Goal: Information Seeking & Learning: Find contact information

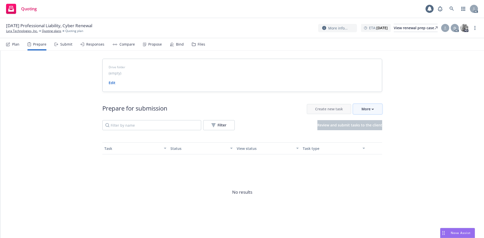
click at [372, 108] on icon "button" at bounding box center [373, 109] width 2 height 2
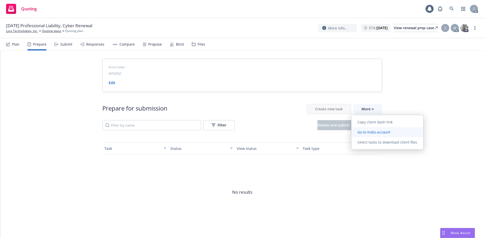
click at [377, 130] on span "Go to Indio account" at bounding box center [374, 132] width 45 height 5
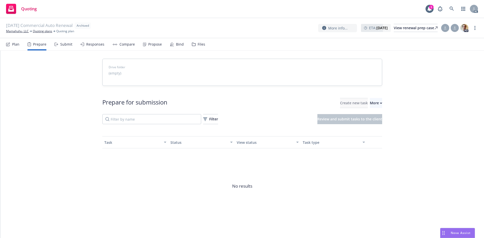
click at [376, 128] on span "Go to Indio account" at bounding box center [374, 126] width 45 height 5
click at [376, 104] on button "More" at bounding box center [376, 103] width 12 height 10
click at [399, 88] on div "Drive folder (empty) Prepare for submission Create new task More Filter Review …" at bounding box center [242, 148] width 484 height 194
click at [18, 31] on link "Mamahuhu, LLC" at bounding box center [17, 31] width 23 height 5
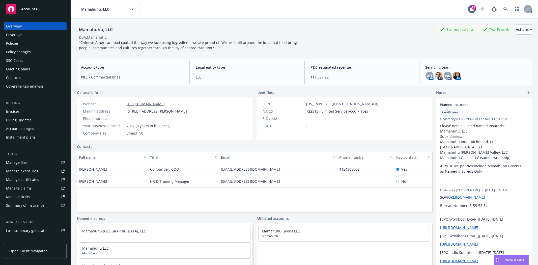
click at [13, 42] on div "Policies" at bounding box center [12, 43] width 13 height 8
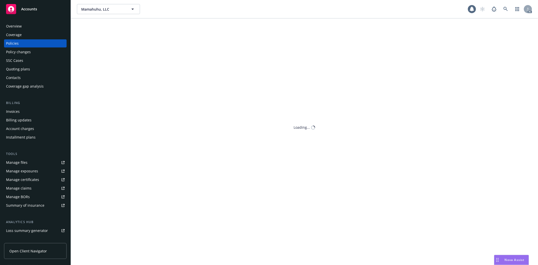
click at [34, 42] on div "Policies" at bounding box center [35, 43] width 59 height 8
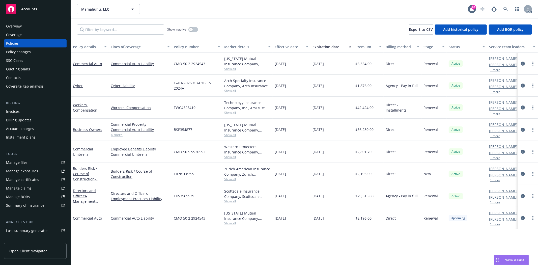
click at [120, 134] on link "4 more" at bounding box center [140, 134] width 59 height 5
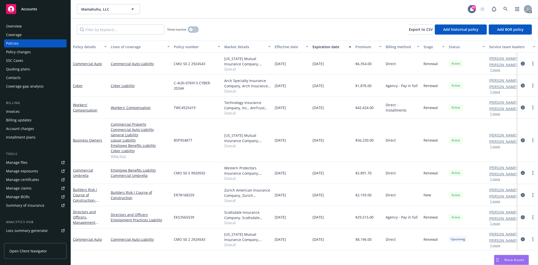
click at [193, 27] on button "button" at bounding box center [193, 29] width 10 height 5
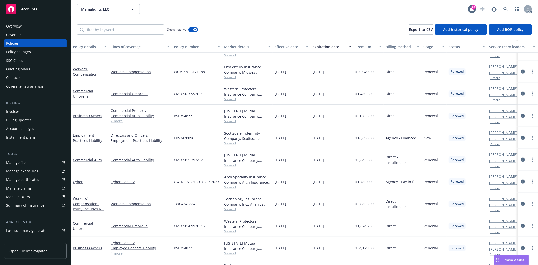
scroll to position [312, 0]
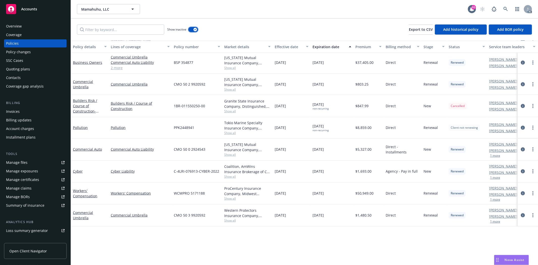
click at [194, 29] on div "button" at bounding box center [196, 30] width 4 height 4
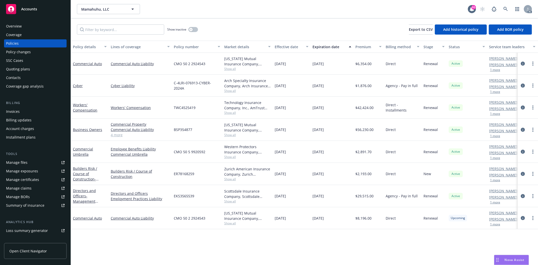
click at [115, 136] on link "4 more" at bounding box center [140, 134] width 59 height 5
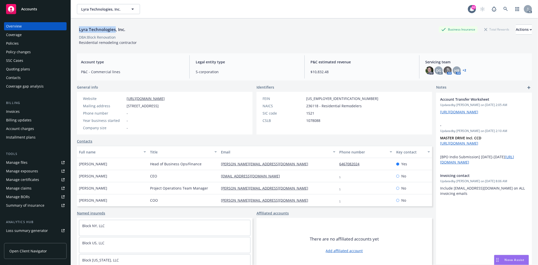
click at [116, 29] on div "Lyra Technologies, Inc." at bounding box center [102, 29] width 50 height 7
drag, startPoint x: 77, startPoint y: 165, endPoint x: 106, endPoint y: 165, distance: 29.5
click at [106, 165] on div "Sateesh Daniel" at bounding box center [112, 164] width 71 height 12
copy span "Sateesh Daniel"
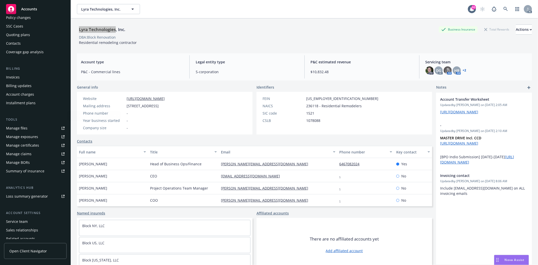
scroll to position [55, 0]
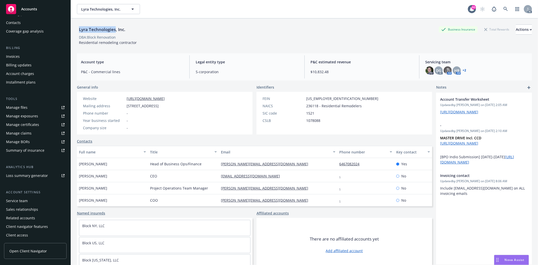
click at [24, 199] on div "Service team" at bounding box center [17, 201] width 22 height 8
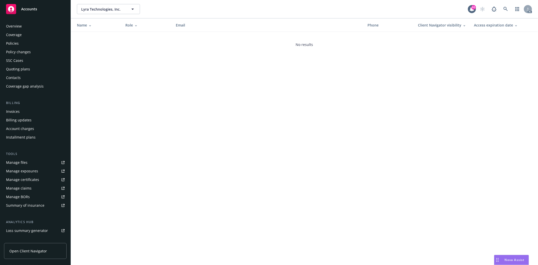
scroll to position [55, 0]
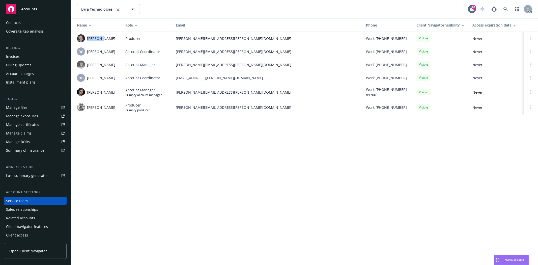
drag, startPoint x: 88, startPoint y: 37, endPoint x: 102, endPoint y: 40, distance: 14.9
click at [102, 40] on span "Bryan Martin" at bounding box center [101, 38] width 28 height 5
drag, startPoint x: 93, startPoint y: 50, endPoint x: 107, endPoint y: 53, distance: 14.2
click at [107, 53] on span "[PERSON_NAME]" at bounding box center [101, 51] width 28 height 5
drag, startPoint x: 88, startPoint y: 64, endPoint x: 106, endPoint y: 66, distance: 18.1
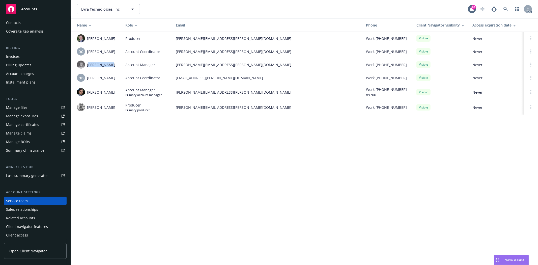
click at [106, 66] on span "[PERSON_NAME]" at bounding box center [101, 64] width 28 height 5
drag, startPoint x: 92, startPoint y: 78, endPoint x: 103, endPoint y: 87, distance: 14.1
click at [109, 83] on td "HB Halle Bautista" at bounding box center [96, 77] width 50 height 13
click at [92, 92] on span "[PERSON_NAME]" at bounding box center [101, 92] width 28 height 5
drag, startPoint x: 87, startPoint y: 94, endPoint x: 121, endPoint y: 93, distance: 34.3
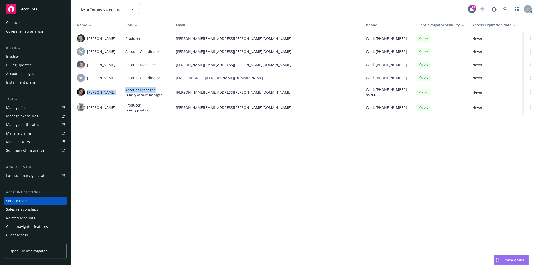
click at [121, 93] on tr "Marlowe Milo Account Manager Primary account manager marlowe.milo@newfront.com …" at bounding box center [304, 92] width 467 height 16
click at [116, 93] on div "Marlowe Milo" at bounding box center [97, 92] width 40 height 8
drag, startPoint x: 88, startPoint y: 94, endPoint x: 114, endPoint y: 97, distance: 26.2
click at [114, 97] on td "[PERSON_NAME]" at bounding box center [96, 92] width 50 height 16
copy span "[PERSON_NAME]"
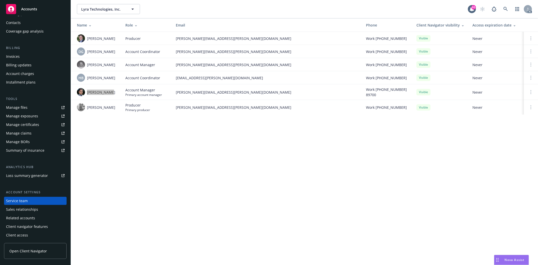
scroll to position [0, 0]
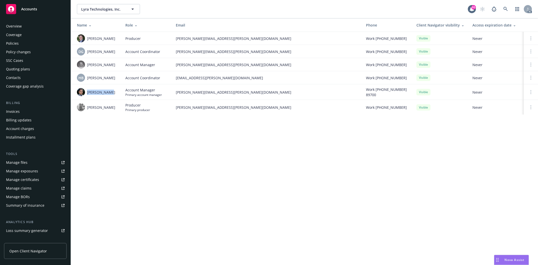
click at [18, 23] on div "Overview" at bounding box center [14, 26] width 16 height 8
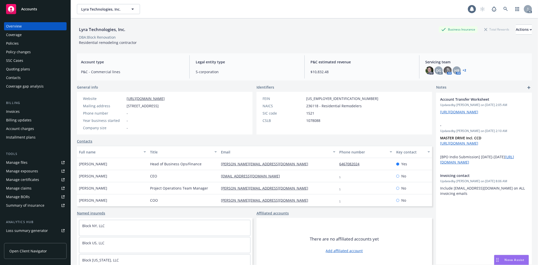
click at [17, 43] on div "Policies" at bounding box center [12, 43] width 13 height 8
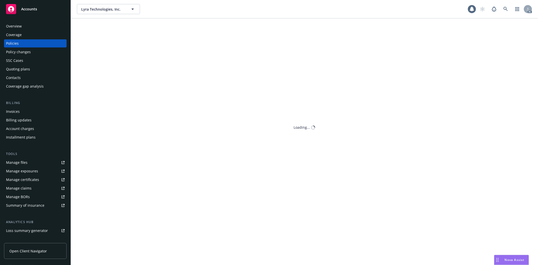
click at [17, 43] on div "Policies" at bounding box center [12, 43] width 13 height 8
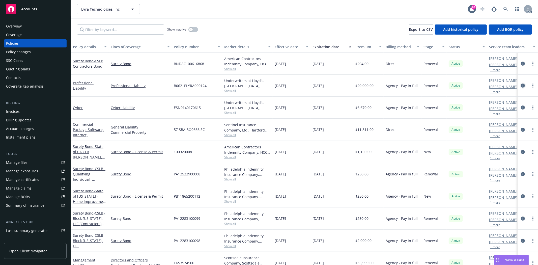
click at [521, 86] on icon "circleInformation" at bounding box center [523, 86] width 4 height 4
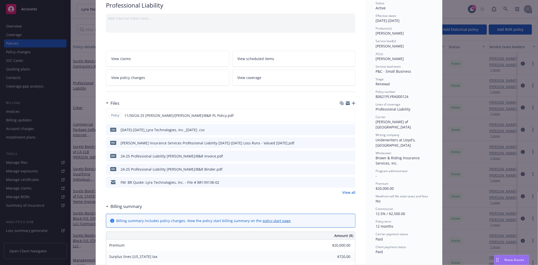
scroll to position [84, 0]
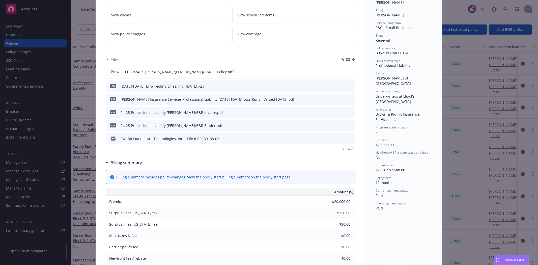
click at [347, 147] on link "View all" at bounding box center [348, 148] width 13 height 5
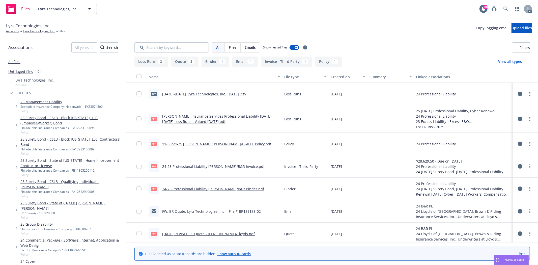
click at [198, 140] on div "pdf 11/30/24-25 Miller/Lloyds/B&R PL Policy.pdf" at bounding box center [210, 144] width 123 height 11
click at [195, 142] on link "11/30/24-25 Miller/Lloyds/B&R PL Policy.pdf" at bounding box center [216, 144] width 109 height 5
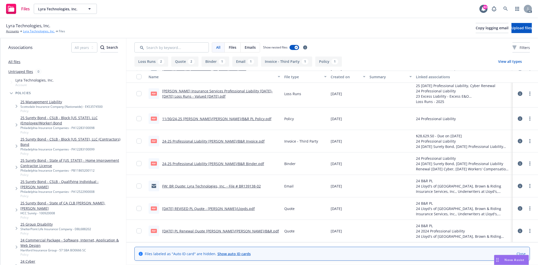
click at [41, 32] on link "Lyra Technologies, Inc." at bounding box center [39, 31] width 32 height 5
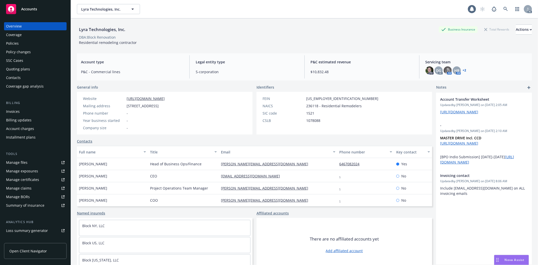
click at [13, 44] on div "Policies" at bounding box center [12, 43] width 13 height 8
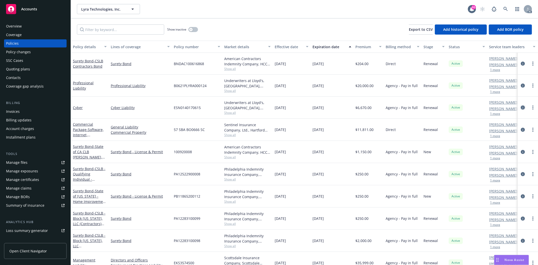
click at [521, 108] on icon "circleInformation" at bounding box center [523, 107] width 4 height 4
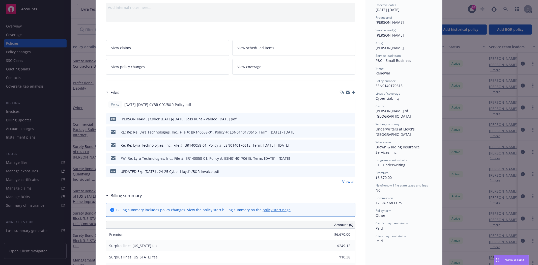
scroll to position [56, 0]
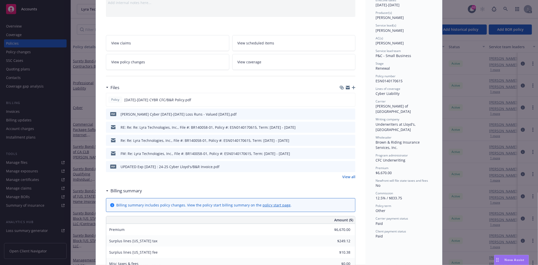
click at [347, 176] on link "View all" at bounding box center [348, 176] width 13 height 5
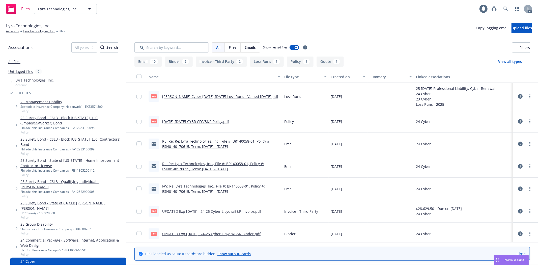
click at [214, 117] on div "pdf [DATE]-[DATE] CYBR CFC/B&R Policy.pdf" at bounding box center [189, 121] width 80 height 11
click at [211, 122] on link "12/7/24-11/30/25 CYBR CFC/B&R Policy.pdf" at bounding box center [195, 121] width 67 height 5
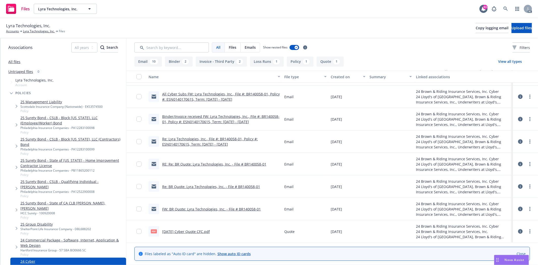
scroll to position [220, 0]
click at [33, 32] on link "Lyra Technologies, Inc." at bounding box center [39, 31] width 32 height 5
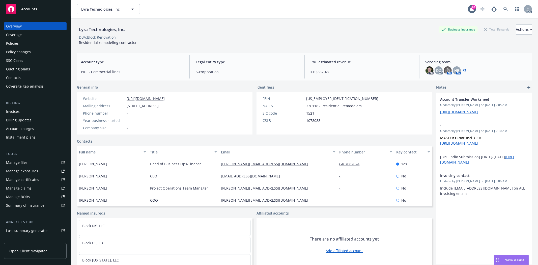
click at [25, 161] on div "Manage files" at bounding box center [16, 162] width 21 height 8
click at [36, 66] on div "Quoting plans" at bounding box center [35, 69] width 59 height 8
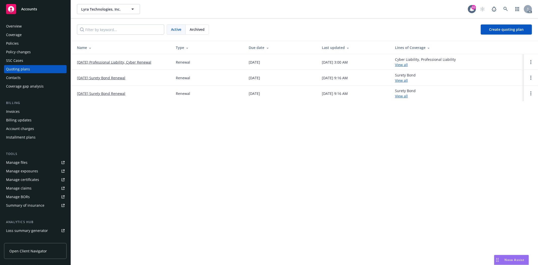
drag, startPoint x: 75, startPoint y: 63, endPoint x: 156, endPoint y: 62, distance: 81.2
click at [156, 62] on td "11/30/25 Professional Liability, Cyber Renewal" at bounding box center [121, 62] width 101 height 16
copy link "11/30/25 Professional Liability, Cyber Renewal"
click at [21, 23] on div "Overview" at bounding box center [35, 26] width 59 height 8
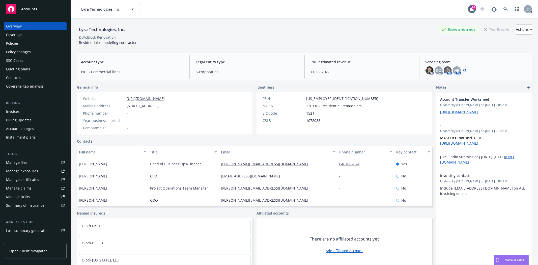
drag, startPoint x: 79, startPoint y: 165, endPoint x: 105, endPoint y: 164, distance: 25.7
click at [105, 164] on div "Sateesh Daniel" at bounding box center [112, 164] width 71 height 12
copy span "Sateesh Daniel"
drag, startPoint x: 331, startPoint y: 161, endPoint x: 364, endPoint y: 163, distance: 33.1
click at [364, 163] on div "Sateesh Daniel Head of Business Ops/Finance sateesh@blockrenovation.com 6467082…" at bounding box center [254, 164] width 355 height 12
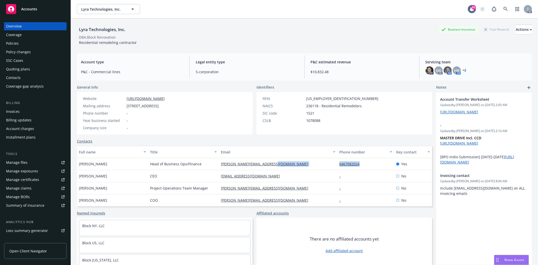
copy div "6467082024"
drag, startPoint x: 208, startPoint y: 168, endPoint x: 275, endPoint y: 163, distance: 67.3
click at [275, 163] on div "Sateesh Daniel Head of Business Ops/Finance sateesh@blockrenovation.com 6467082…" at bounding box center [254, 164] width 355 height 12
copy div "sateesh@blockrenovation.com"
drag, startPoint x: 106, startPoint y: 163, endPoint x: 65, endPoint y: 162, distance: 41.9
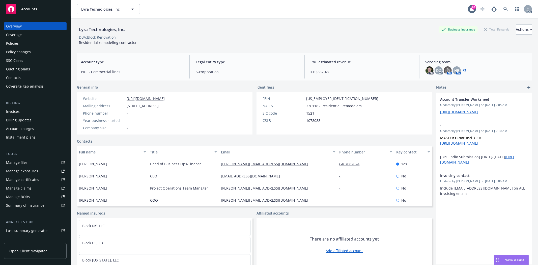
click at [65, 162] on div "Accounts Overview Coverage Policies Policy changes SSC Cases Quoting plans Cont…" at bounding box center [269, 132] width 538 height 265
click at [105, 170] on div "Koda Wang" at bounding box center [112, 176] width 71 height 12
drag, startPoint x: 78, startPoint y: 162, endPoint x: 108, endPoint y: 162, distance: 30.0
click at [108, 162] on div "Sateesh Daniel" at bounding box center [112, 164] width 71 height 12
copy span "Sateesh Daniel"
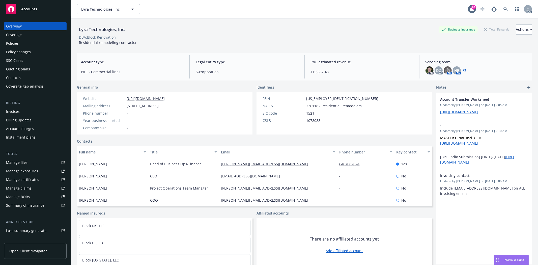
click at [92, 171] on div "Koda Wang" at bounding box center [112, 176] width 71 height 12
drag, startPoint x: 78, startPoint y: 163, endPoint x: 106, endPoint y: 162, distance: 28.8
click at [106, 162] on div "Sateesh Daniel" at bounding box center [112, 164] width 71 height 12
copy span "Sateesh Daniel"
click at [36, 42] on div "Policies" at bounding box center [35, 43] width 59 height 8
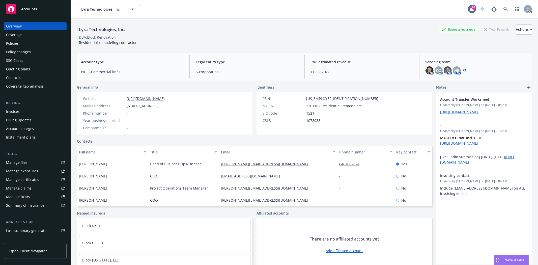
click at [36, 42] on div "Policies" at bounding box center [35, 43] width 59 height 8
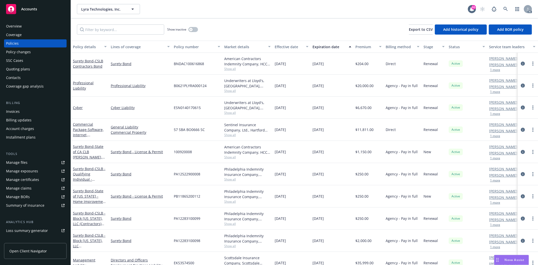
scroll to position [36, 0]
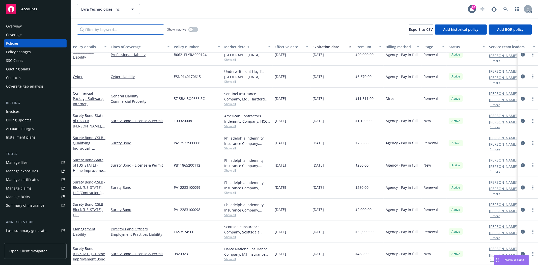
click at [90, 27] on input "Filter by keyword..." at bounding box center [120, 29] width 87 height 10
paste input "Do you provide training on phishing/social engineering scams for all employees …"
type input "Do you provide training on phishing/social engineering scams for all employees …"
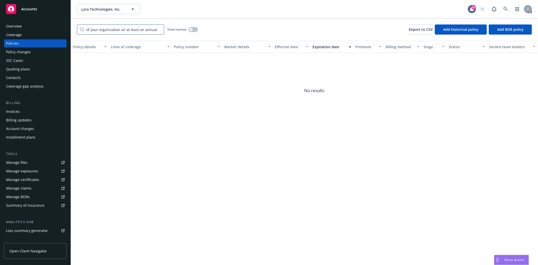
click at [158, 30] on input "Do you provide training on phishing/social engineering scams for all employees …" at bounding box center [120, 29] width 87 height 10
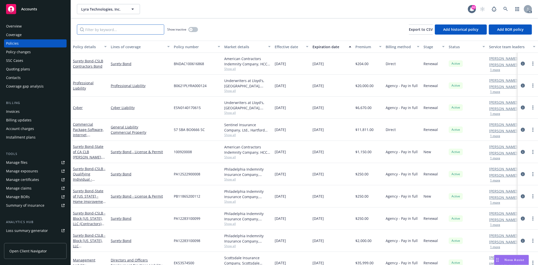
click at [142, 30] on input "Filter by keyword..." at bounding box center [120, 29] width 87 height 10
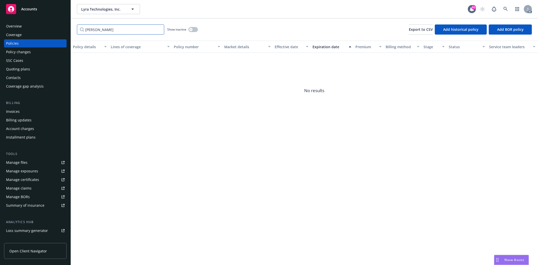
type input "crime"
click at [156, 29] on input "crime" at bounding box center [120, 29] width 87 height 10
click at [159, 29] on input "crime" at bounding box center [120, 29] width 87 height 10
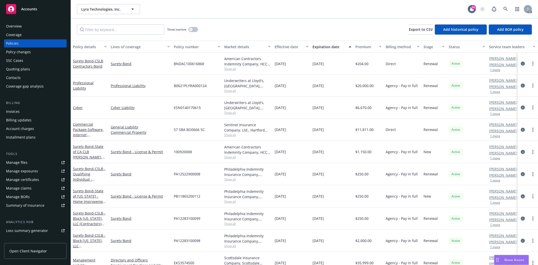
click at [39, 23] on div "Overview" at bounding box center [35, 26] width 59 height 8
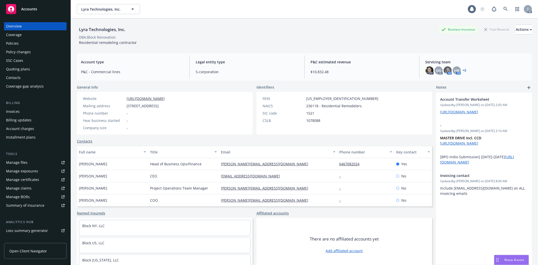
click at [26, 28] on div "Overview" at bounding box center [35, 26] width 59 height 8
drag, startPoint x: 84, startPoint y: 36, endPoint x: 127, endPoint y: 36, distance: 43.4
click at [127, 36] on div "DBA: Block Renovation" at bounding box center [304, 37] width 455 height 5
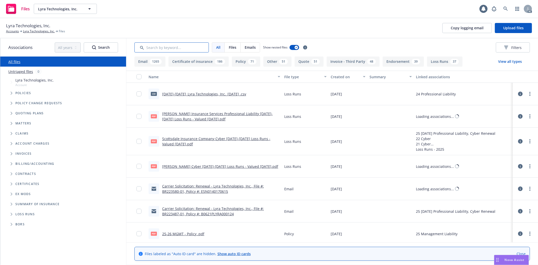
click at [161, 47] on input "Search by keyword..." at bounding box center [171, 47] width 74 height 10
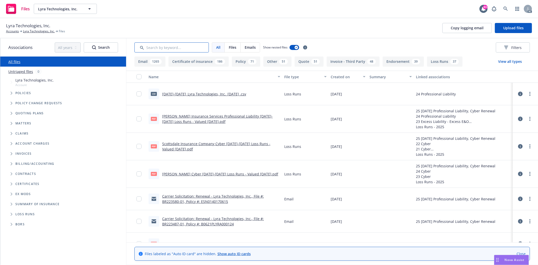
click at [158, 46] on input "Search by keyword..." at bounding box center [171, 47] width 74 height 10
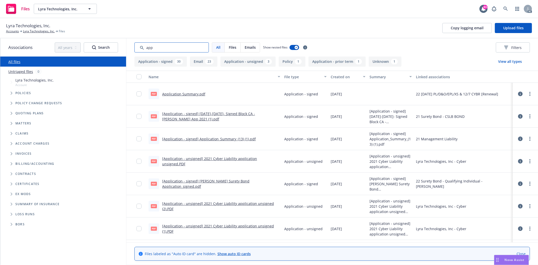
type input "app"
click at [334, 77] on div "Created on" at bounding box center [345, 76] width 29 height 5
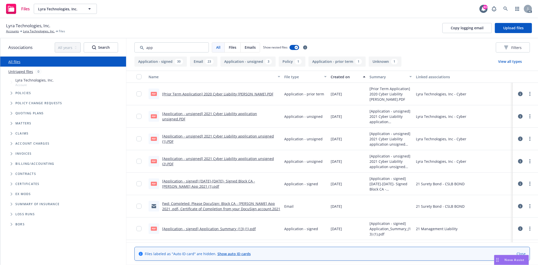
click at [334, 77] on div "Created on" at bounding box center [345, 76] width 29 height 5
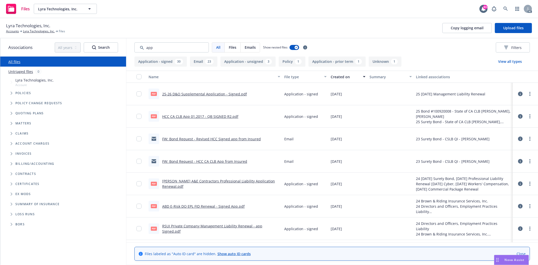
click at [227, 94] on link "25-26 D&O Supplemental Application - Signed.pdf" at bounding box center [204, 94] width 85 height 5
click at [205, 115] on link "HCC CA CLB App 01.2017 - QB SIGNED R2.pdf" at bounding box center [200, 116] width 76 height 5
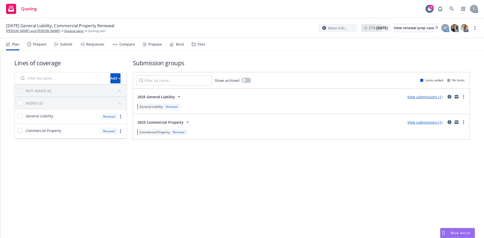
click at [33, 47] on div "Prepare" at bounding box center [37, 44] width 19 height 12
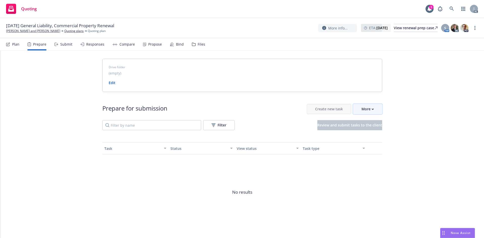
click at [372, 110] on button "More" at bounding box center [367, 109] width 29 height 10
click at [375, 132] on span "Go to Indio account" at bounding box center [374, 132] width 45 height 5
click at [370, 110] on div "More" at bounding box center [368, 109] width 12 height 10
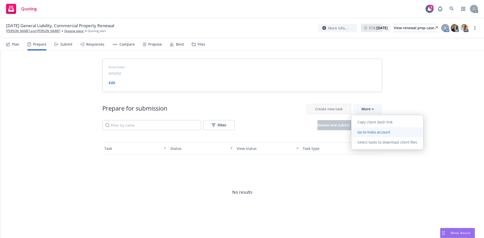
click at [386, 132] on span "Go to Indio account" at bounding box center [374, 132] width 45 height 5
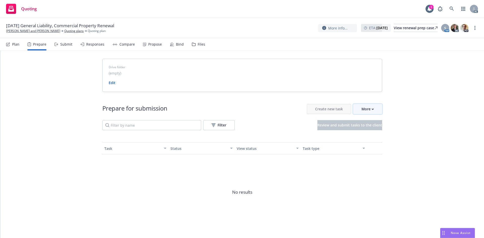
click at [370, 111] on div "More" at bounding box center [368, 109] width 12 height 10
click at [35, 32] on link "[PERSON_NAME] and [PERSON_NAME]" at bounding box center [33, 31] width 54 height 5
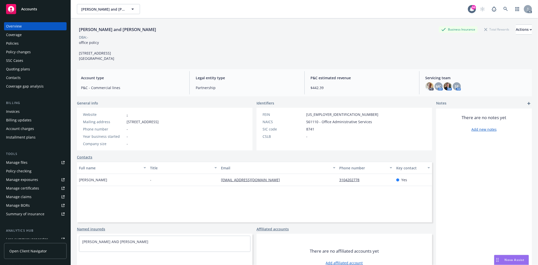
click at [26, 37] on div "Coverage" at bounding box center [35, 35] width 59 height 8
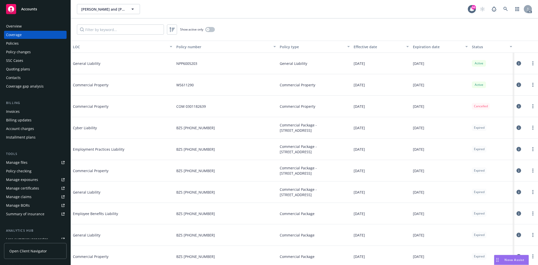
click at [14, 48] on div "Policy changes" at bounding box center [18, 52] width 25 height 8
click at [17, 43] on div "Policies" at bounding box center [12, 43] width 13 height 8
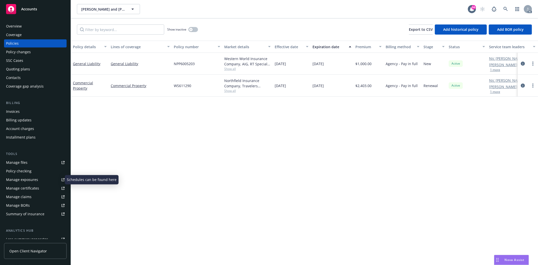
click at [38, 180] on link "Manage exposures" at bounding box center [35, 180] width 63 height 8
click at [38, 25] on div "Overview" at bounding box center [35, 26] width 59 height 8
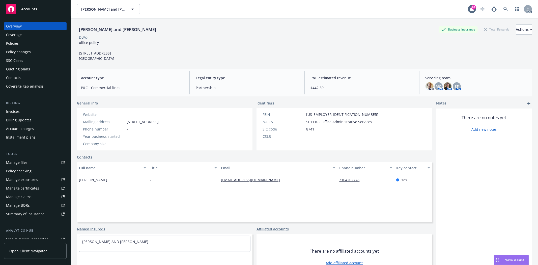
click at [15, 46] on div "Policies" at bounding box center [12, 43] width 13 height 8
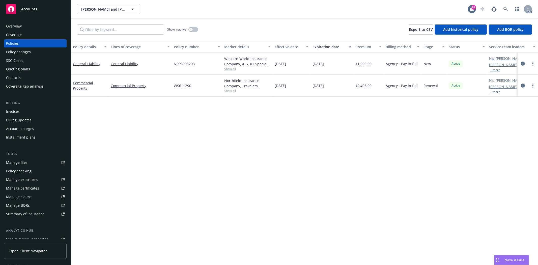
click at [188, 29] on div "Show inactive" at bounding box center [182, 29] width 31 height 10
click at [190, 30] on icon "button" at bounding box center [191, 30] width 2 height 2
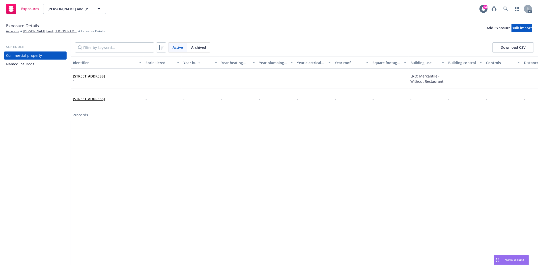
scroll to position [0, 1097]
